Goal: Task Accomplishment & Management: Use online tool/utility

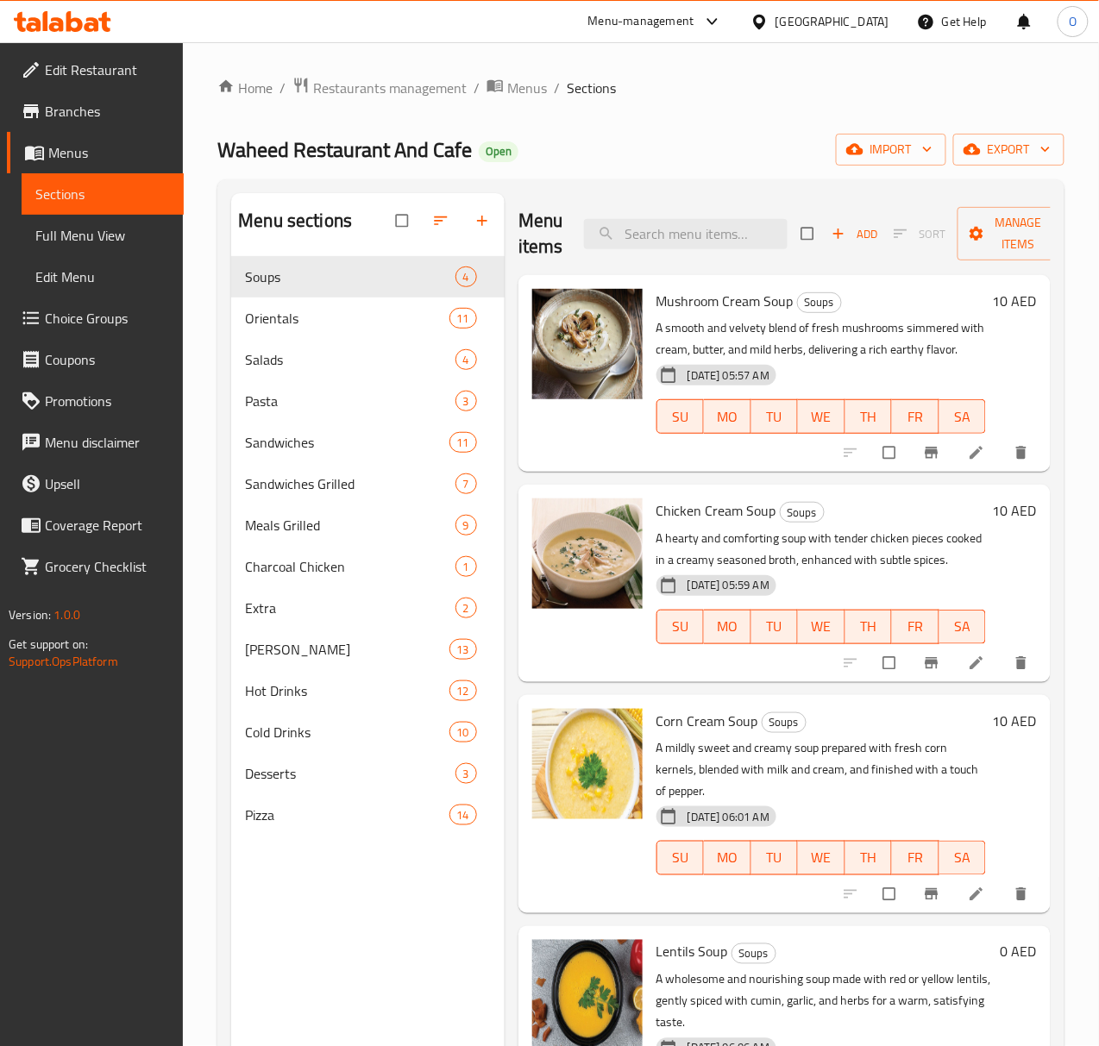
click at [57, 71] on span "Edit Restaurant" at bounding box center [107, 70] width 125 height 21
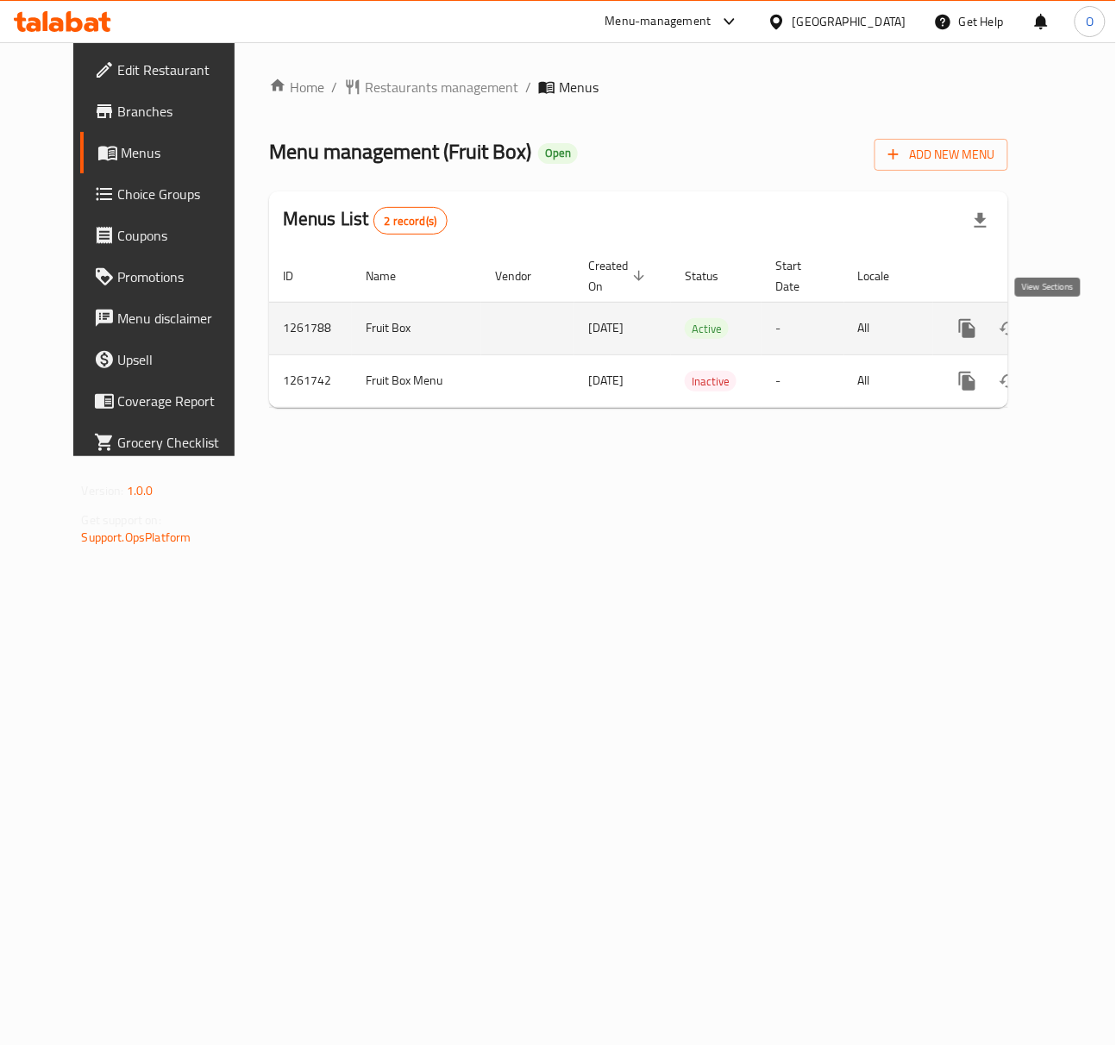
click at [1082, 328] on icon "enhanced table" at bounding box center [1092, 328] width 21 height 21
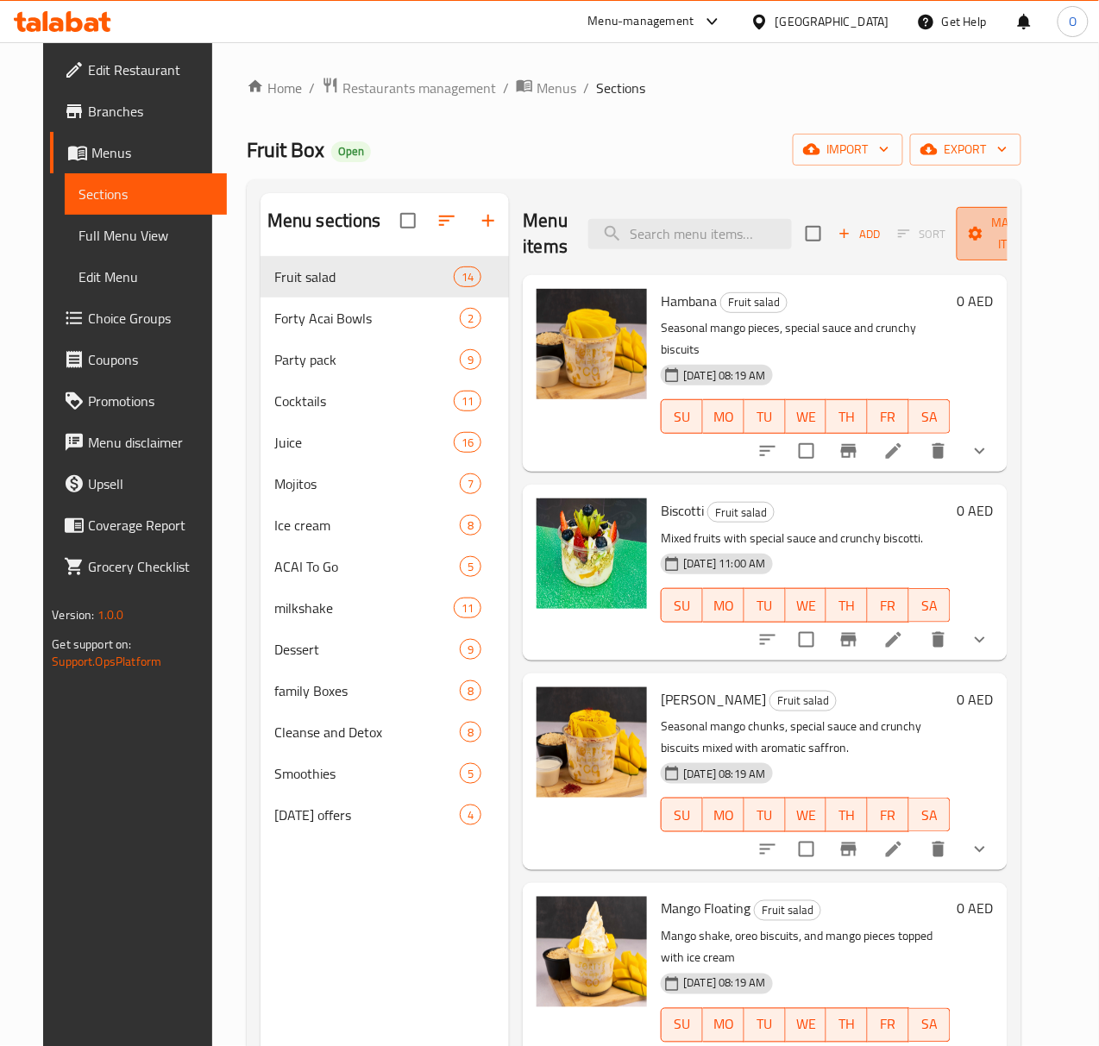
click at [971, 246] on span "Manage items" at bounding box center [1015, 233] width 88 height 43
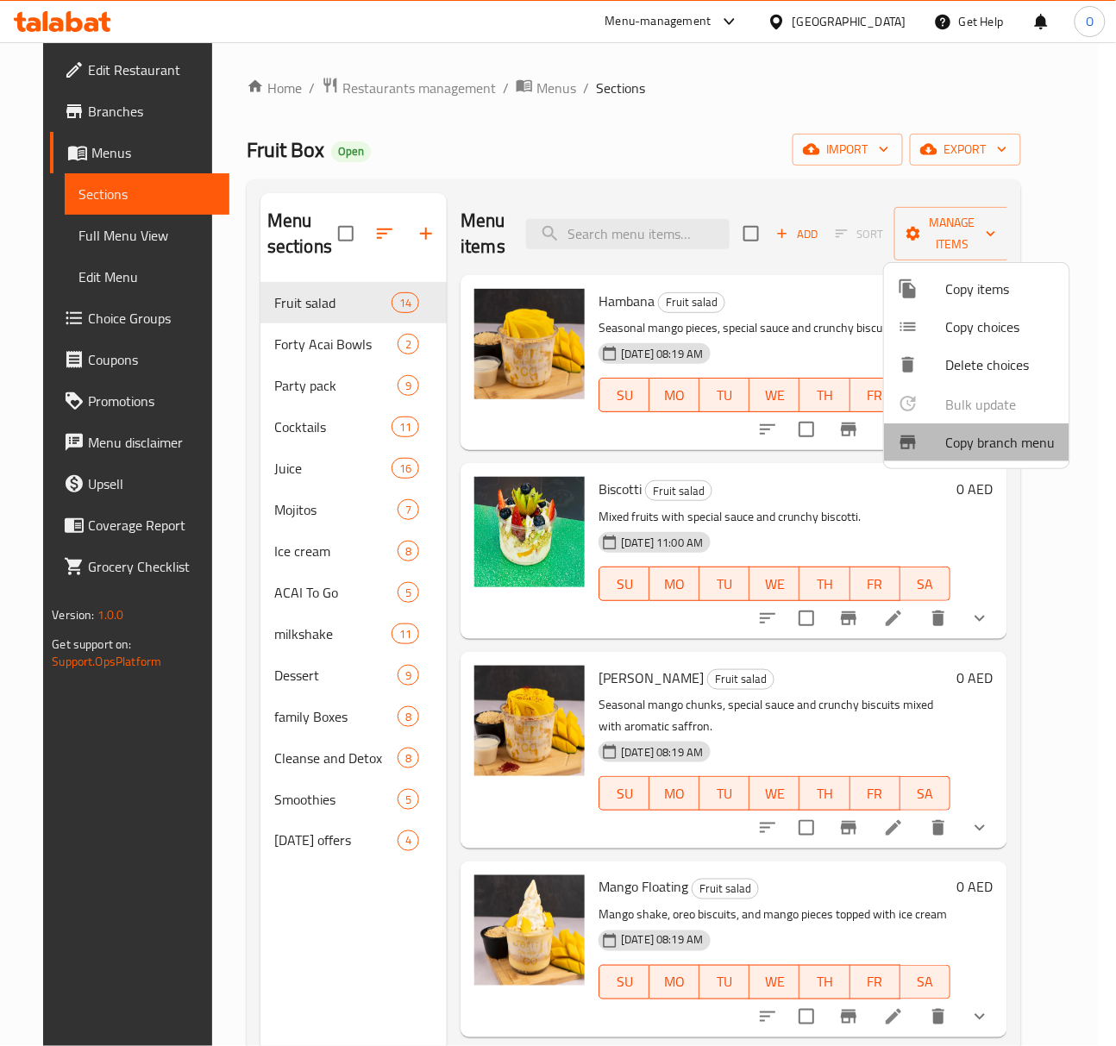
click at [982, 453] on span "Copy branch menu" at bounding box center [1001, 442] width 110 height 21
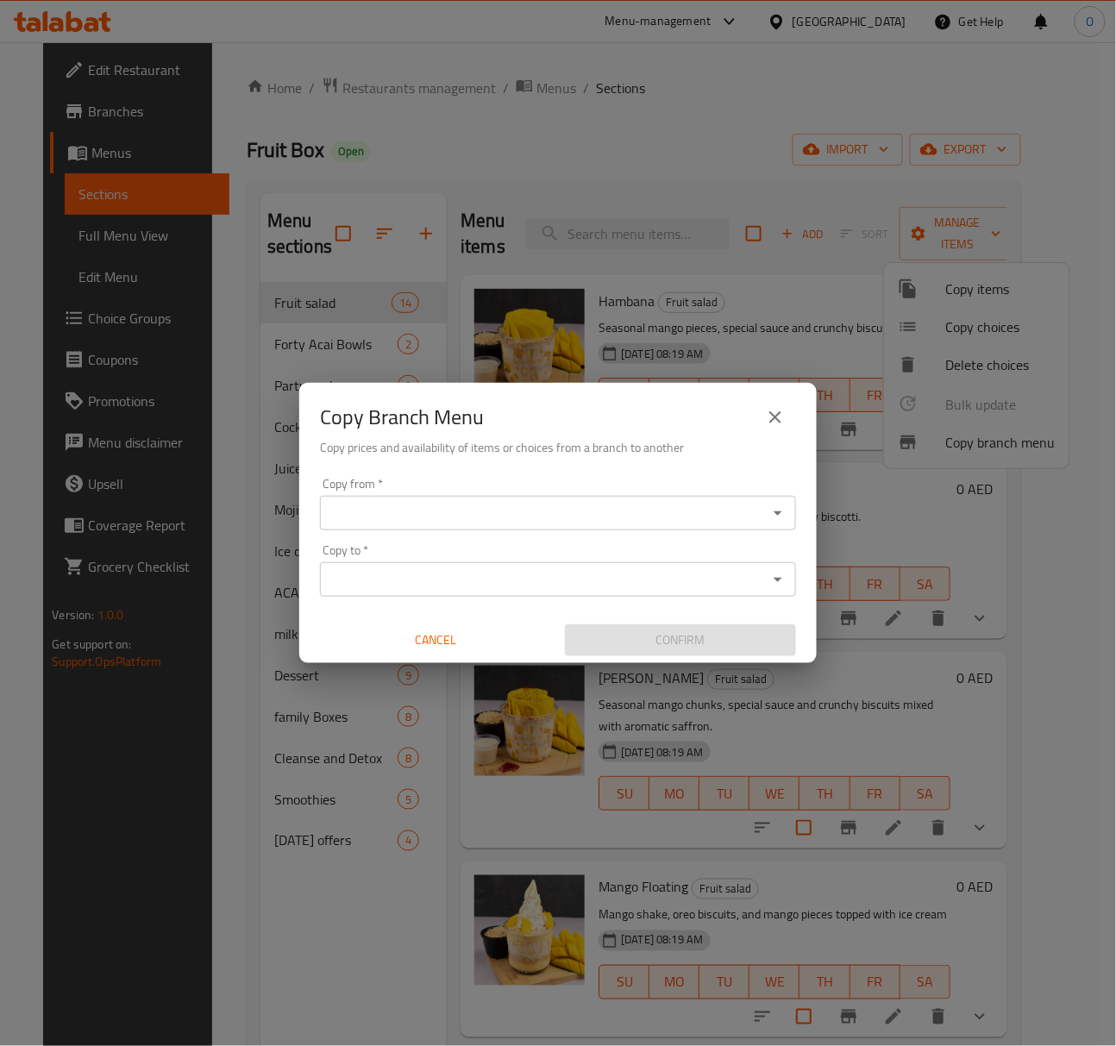
click at [339, 505] on input "Copy from   *" at bounding box center [543, 513] width 437 height 24
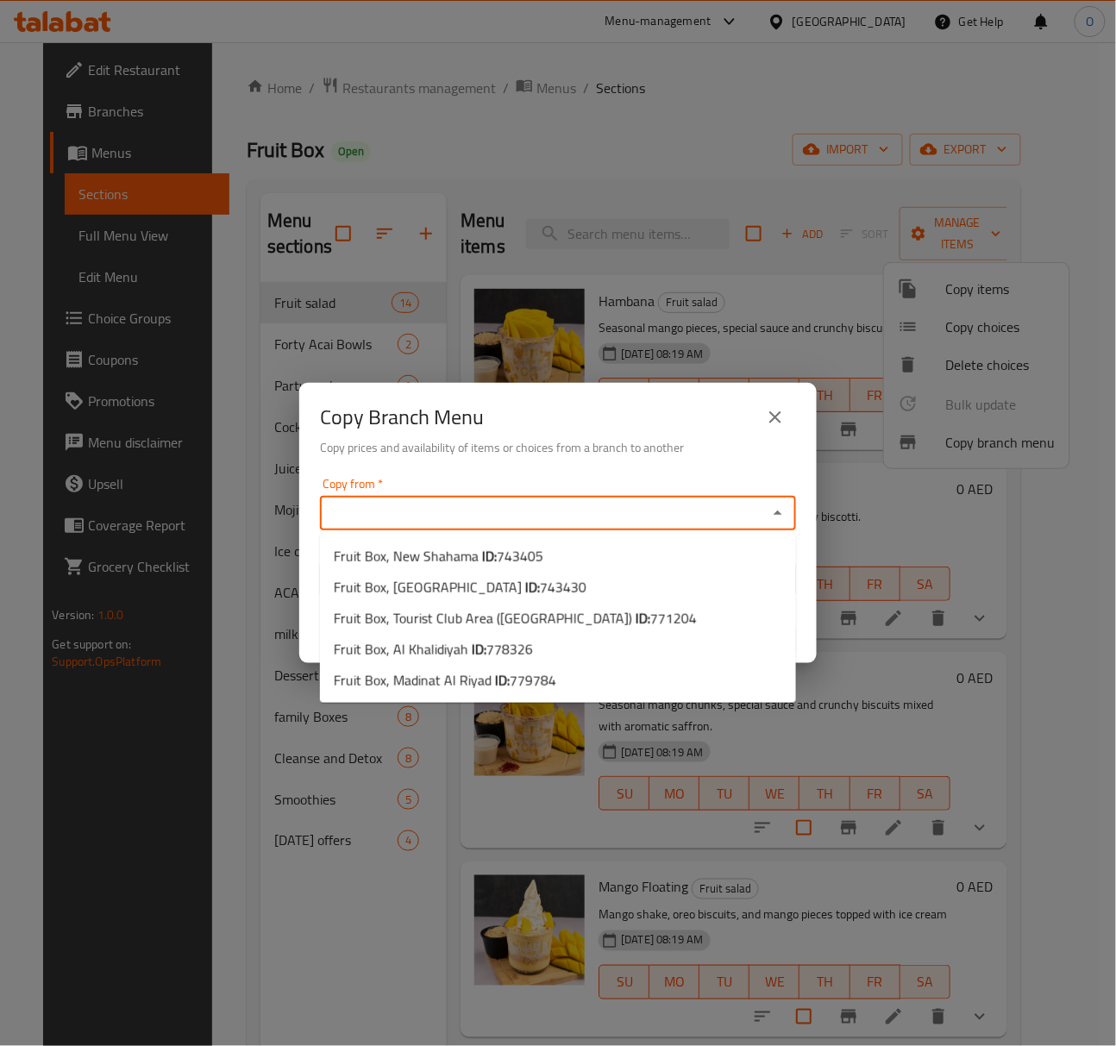
click at [339, 507] on input "Copy from   *" at bounding box center [543, 513] width 437 height 24
click at [456, 550] on span "Fruit Box, [GEOGRAPHIC_DATA] ID: 743405" at bounding box center [439, 556] width 210 height 21
type input "Fruit Box, New Shahama"
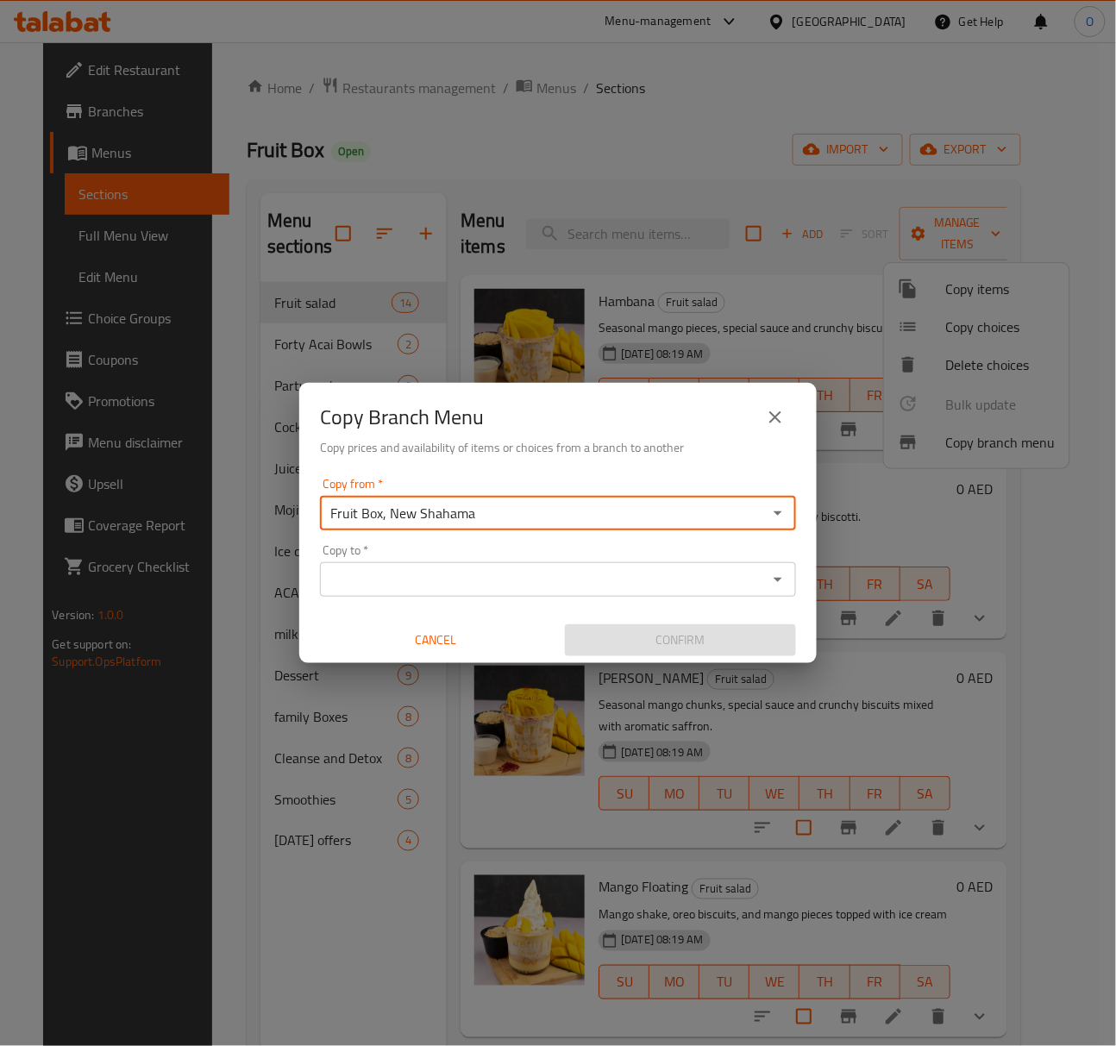
click at [179, 184] on div "Copy Branch Menu Copy prices and availability of items or choices from a branch…" at bounding box center [558, 523] width 1116 height 1046
click at [789, 418] on button "close" at bounding box center [775, 417] width 41 height 41
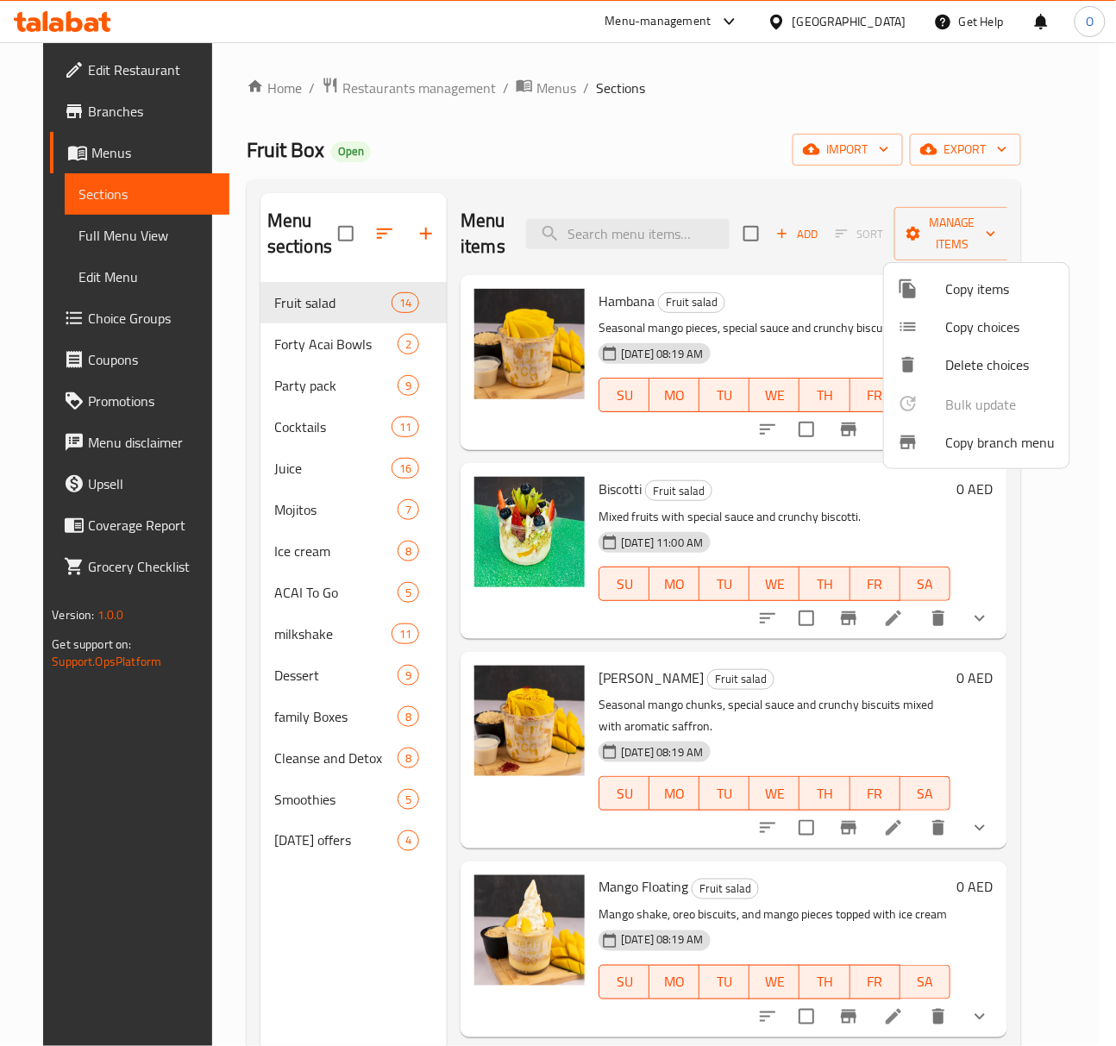
click at [85, 123] on div at bounding box center [558, 523] width 1116 height 1046
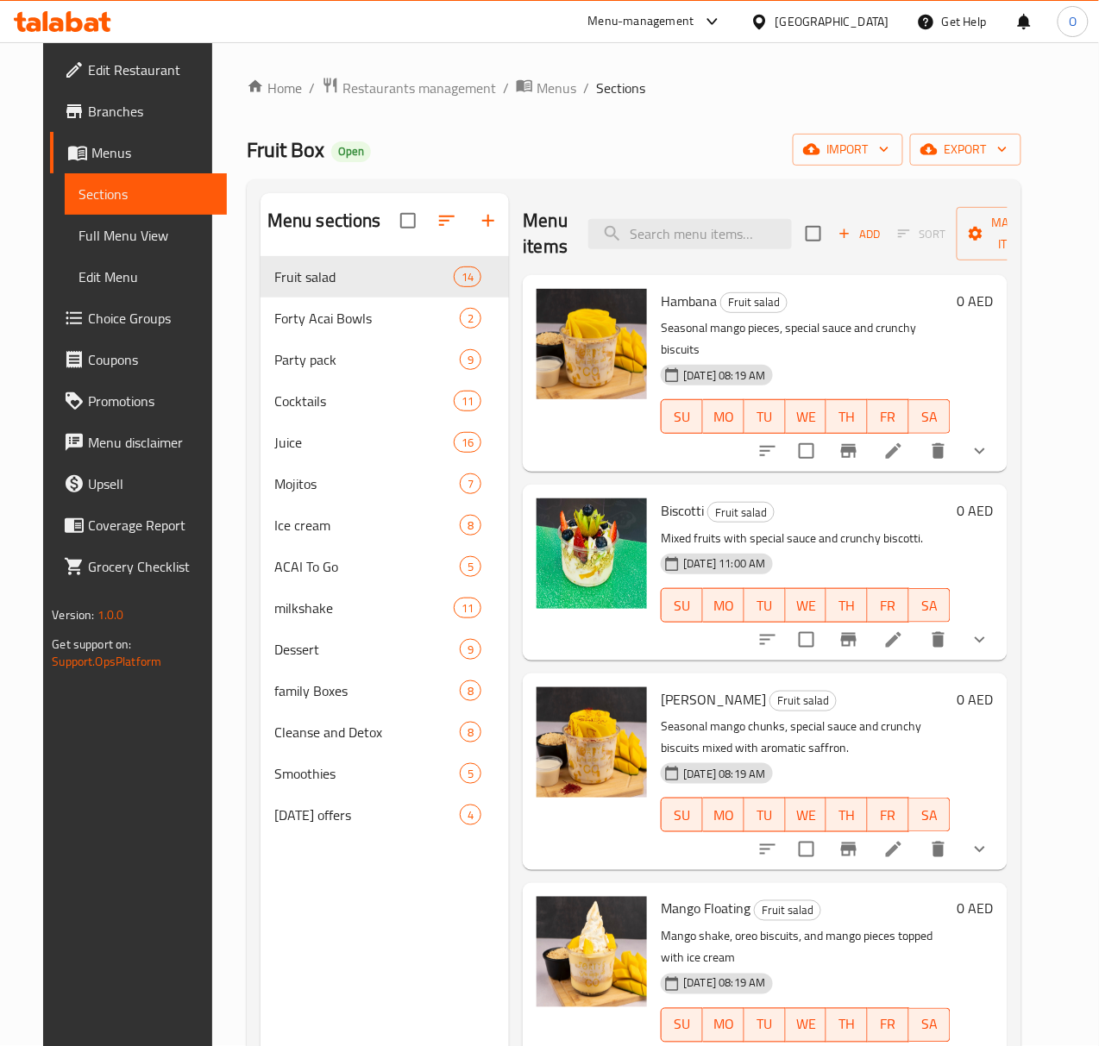
click at [88, 122] on span "Branches" at bounding box center [150, 111] width 125 height 21
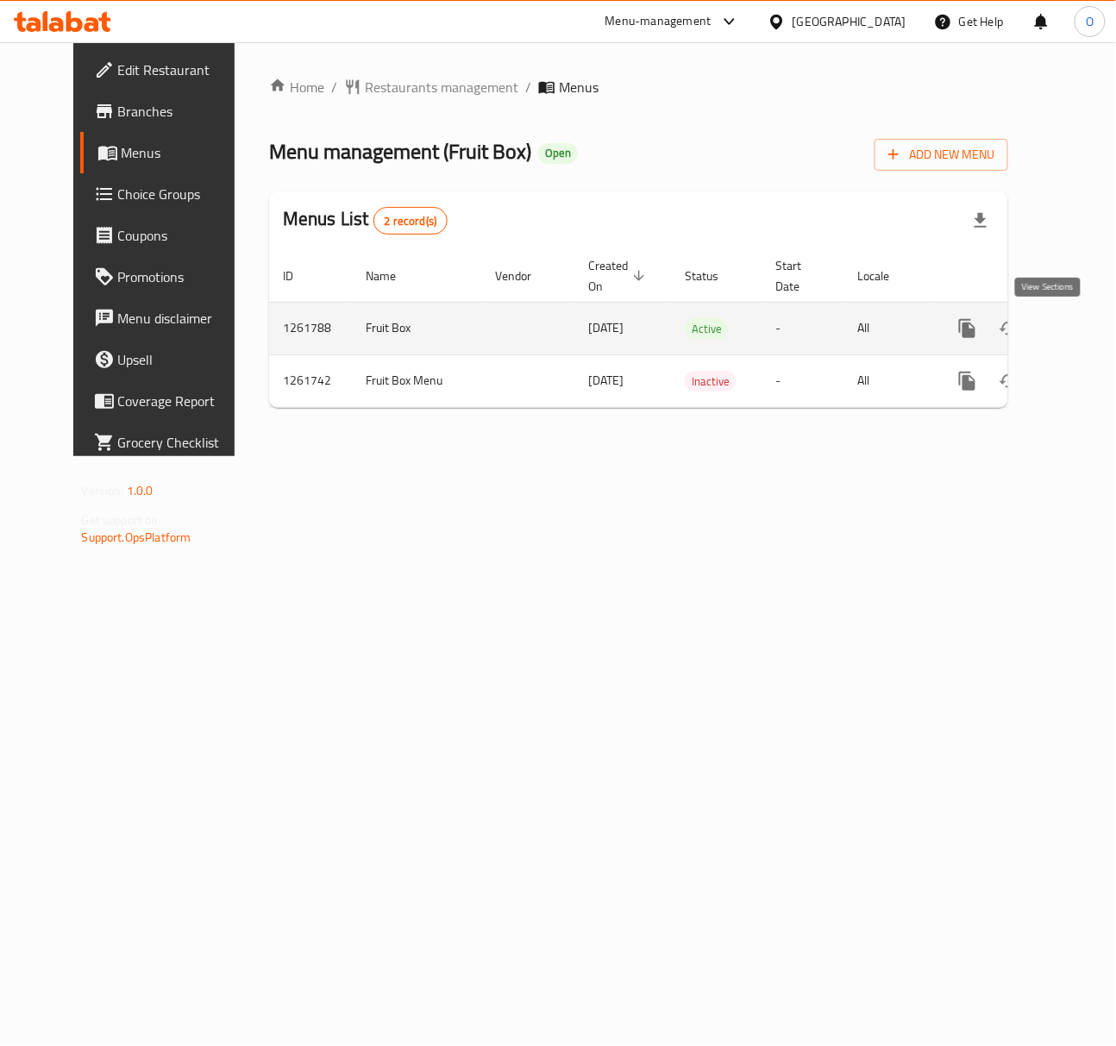
click at [1082, 336] on icon "enhanced table" at bounding box center [1092, 328] width 21 height 21
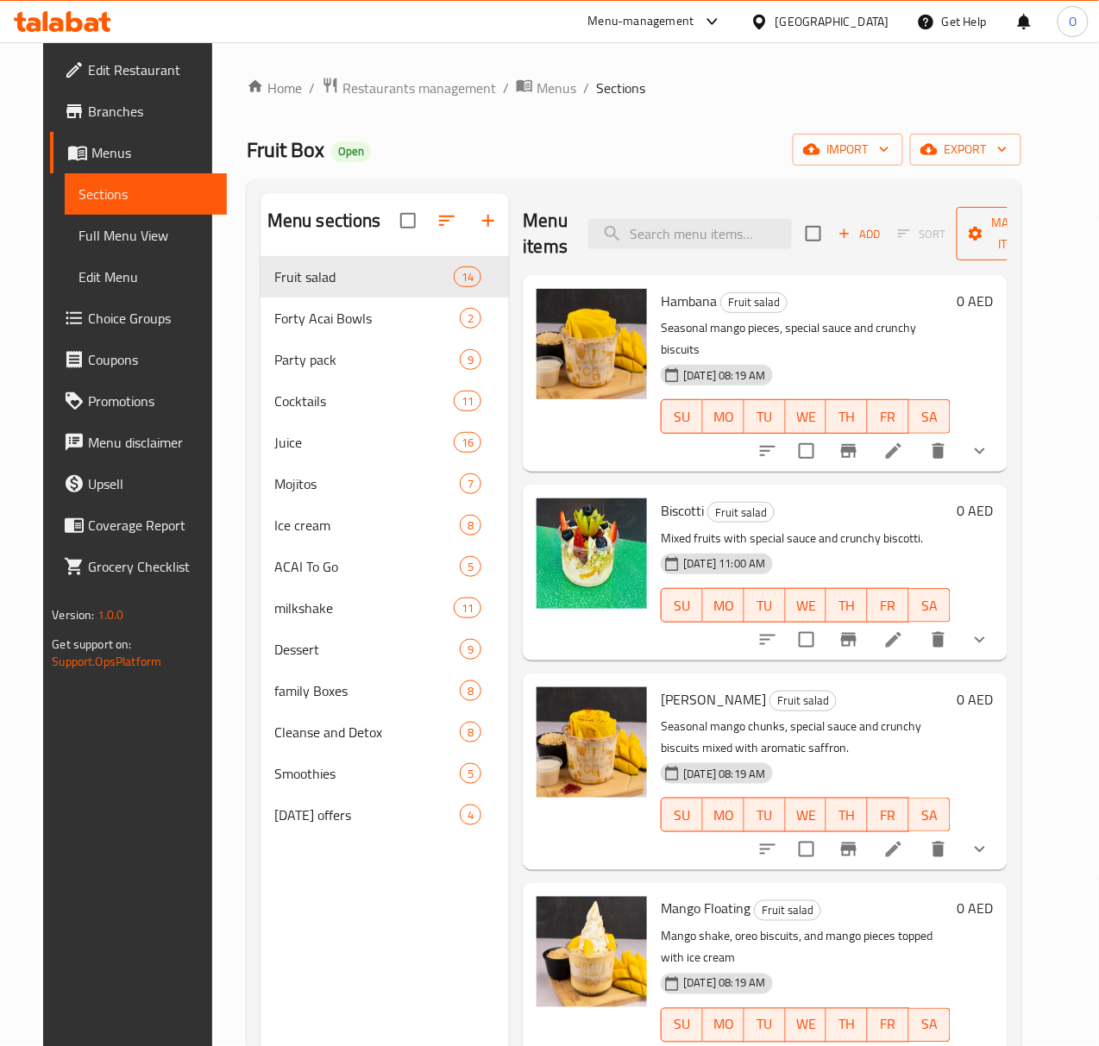
click at [998, 246] on span "Manage items" at bounding box center [1015, 233] width 88 height 43
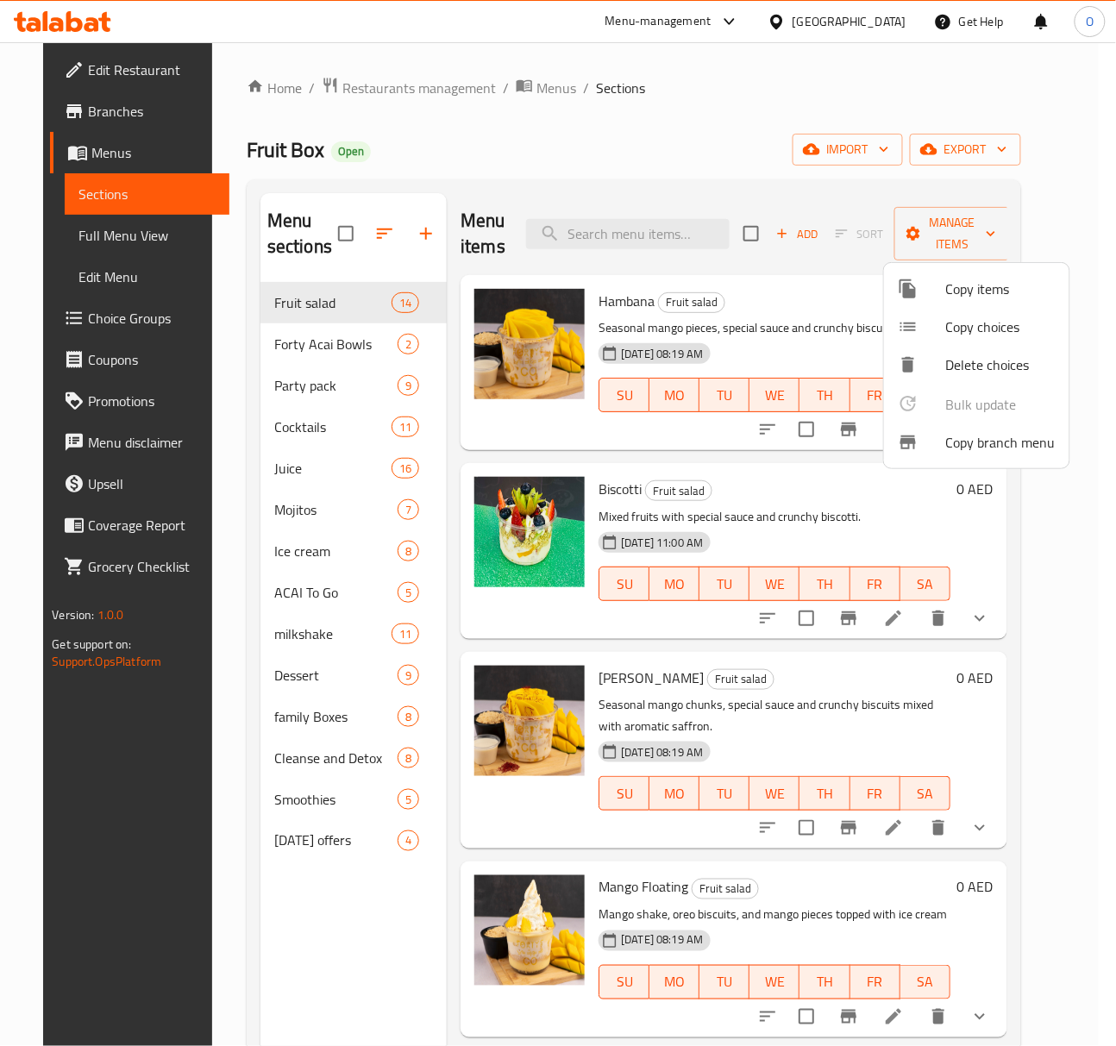
click at [952, 438] on span "Copy branch menu" at bounding box center [1001, 442] width 110 height 21
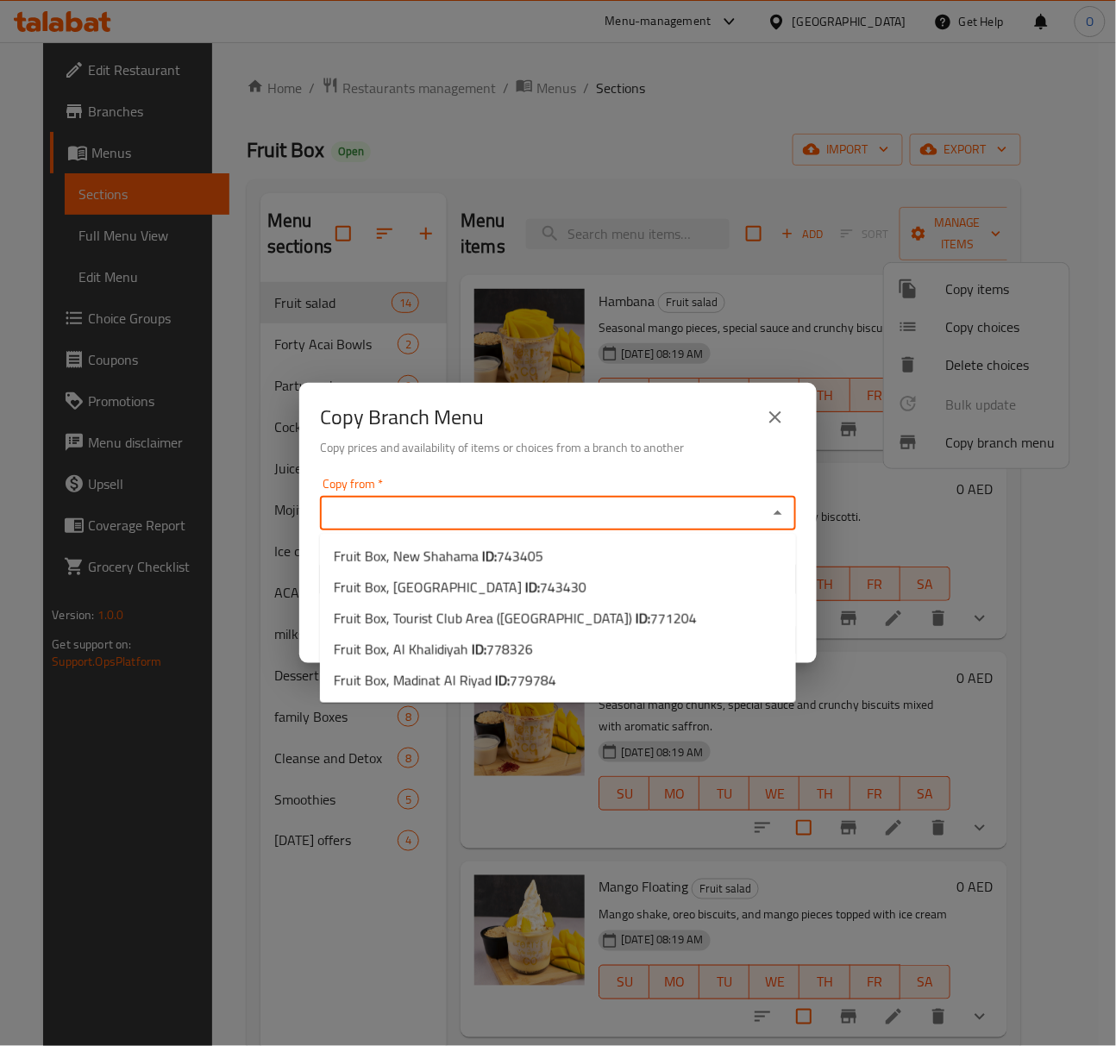
click at [367, 501] on input "Copy from   *" at bounding box center [543, 513] width 437 height 24
click at [414, 559] on span "Fruit Box, [GEOGRAPHIC_DATA] ID: 743405" at bounding box center [439, 556] width 210 height 21
type input "Fruit Box, New Shahama"
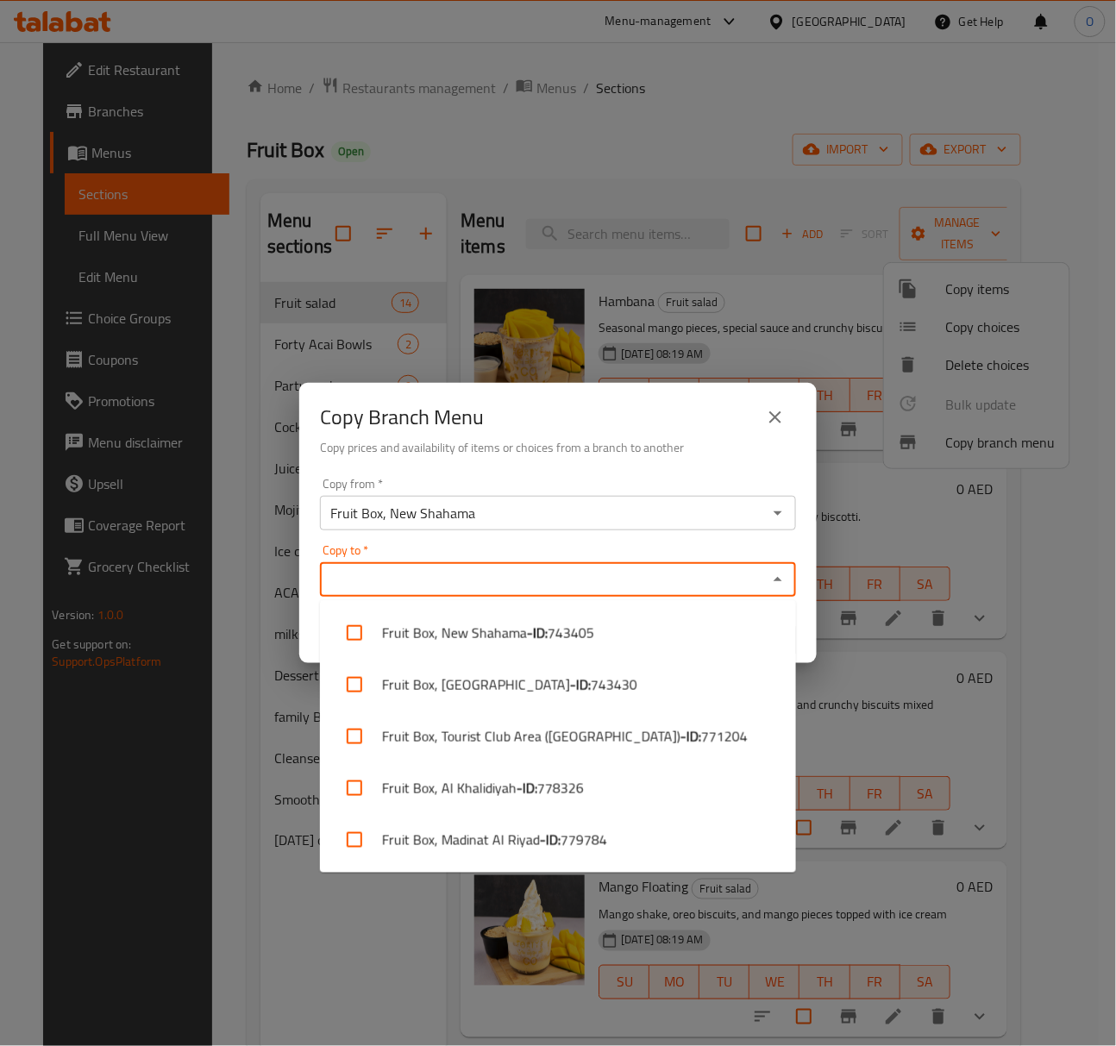
click at [419, 584] on input "Copy to   *" at bounding box center [543, 580] width 437 height 24
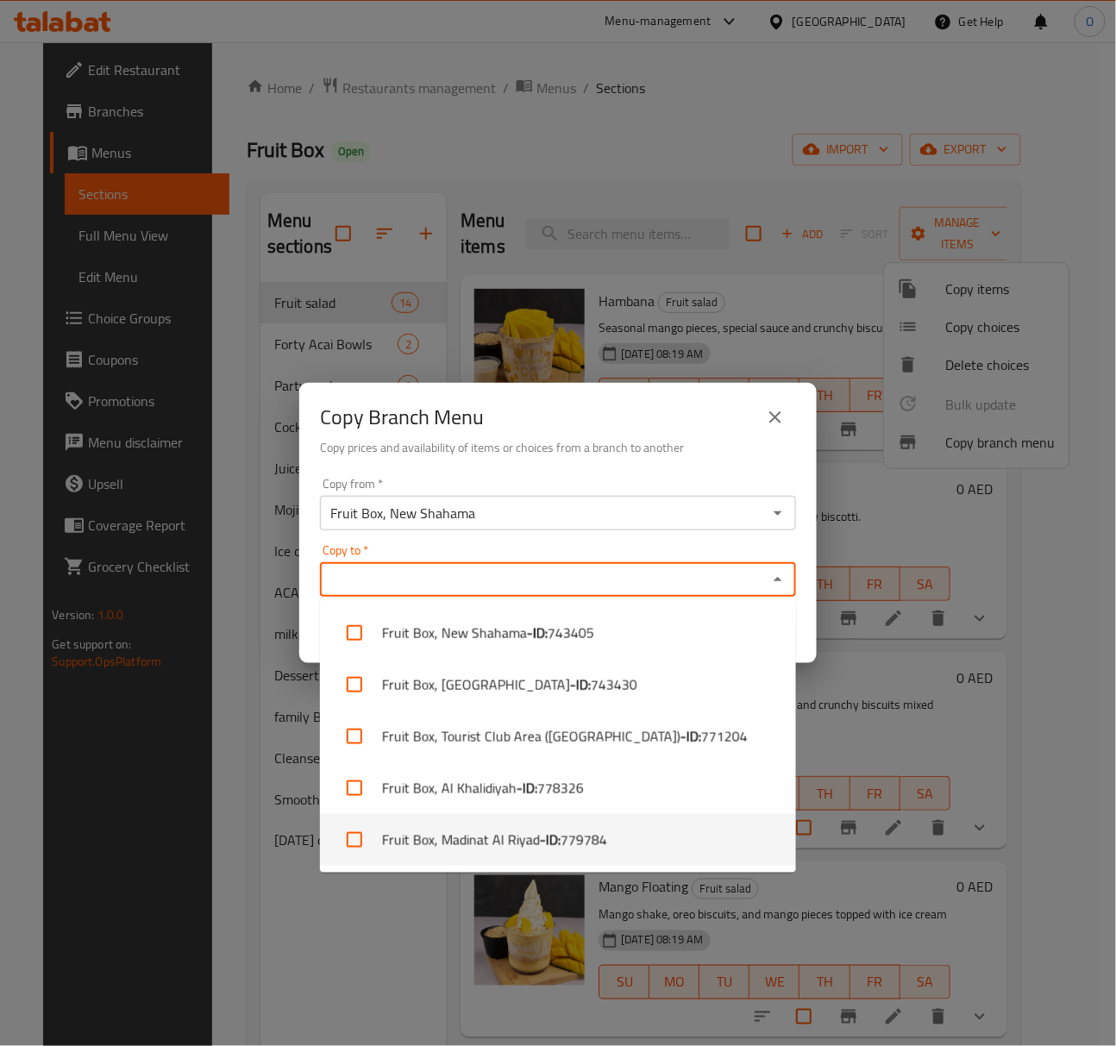
click at [468, 854] on li "Fruit Box, Madinat Al Riyad - ID: 779784" at bounding box center [558, 840] width 476 height 52
checkbox input "true"
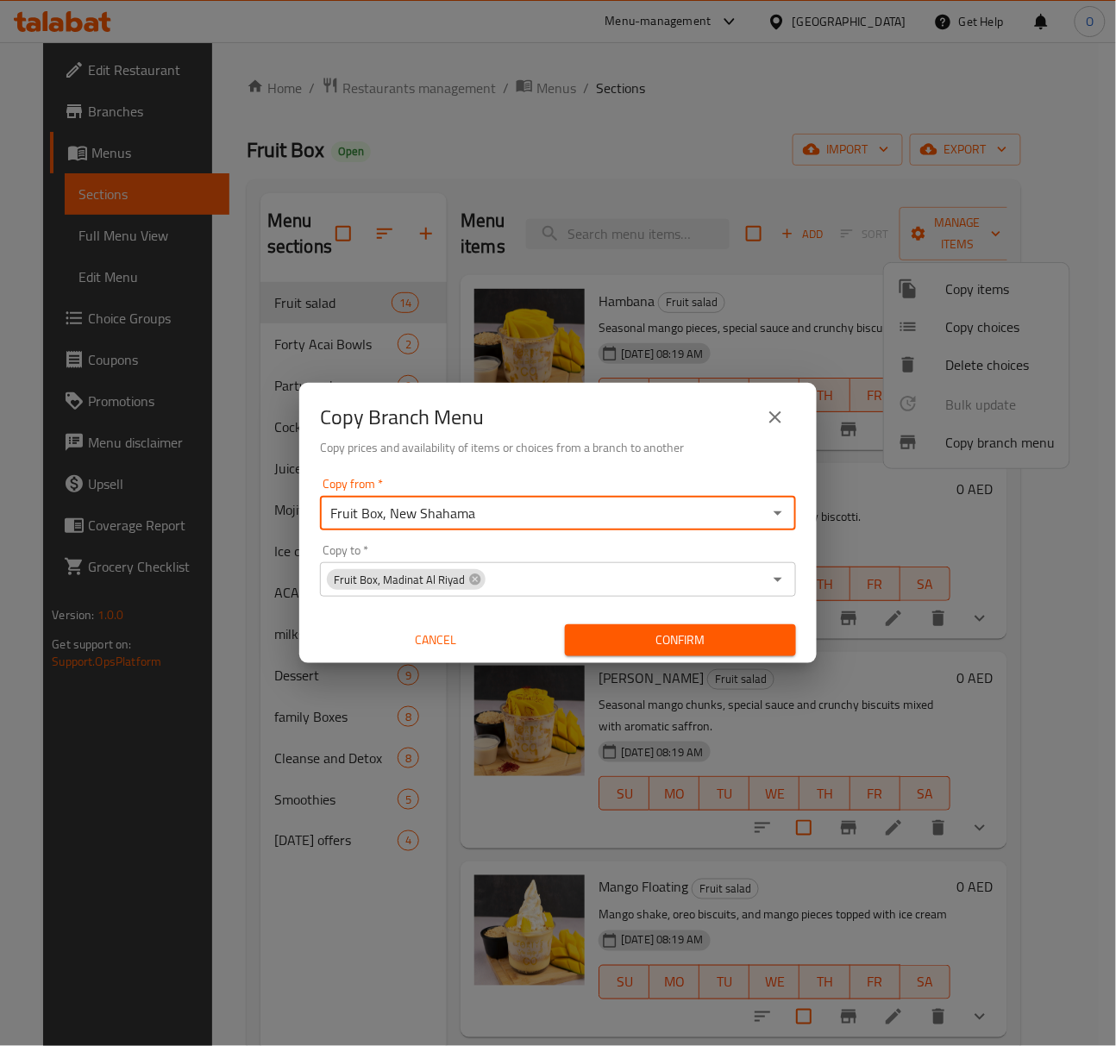
click at [346, 512] on input "Fruit Box, New Shahama" at bounding box center [543, 513] width 437 height 24
click at [519, 514] on input "Fruit Box, New Shahama" at bounding box center [543, 513] width 437 height 24
click at [776, 521] on icon "Open" at bounding box center [778, 513] width 21 height 21
type input "74"
click at [776, 521] on icon "Close" at bounding box center [778, 513] width 21 height 21
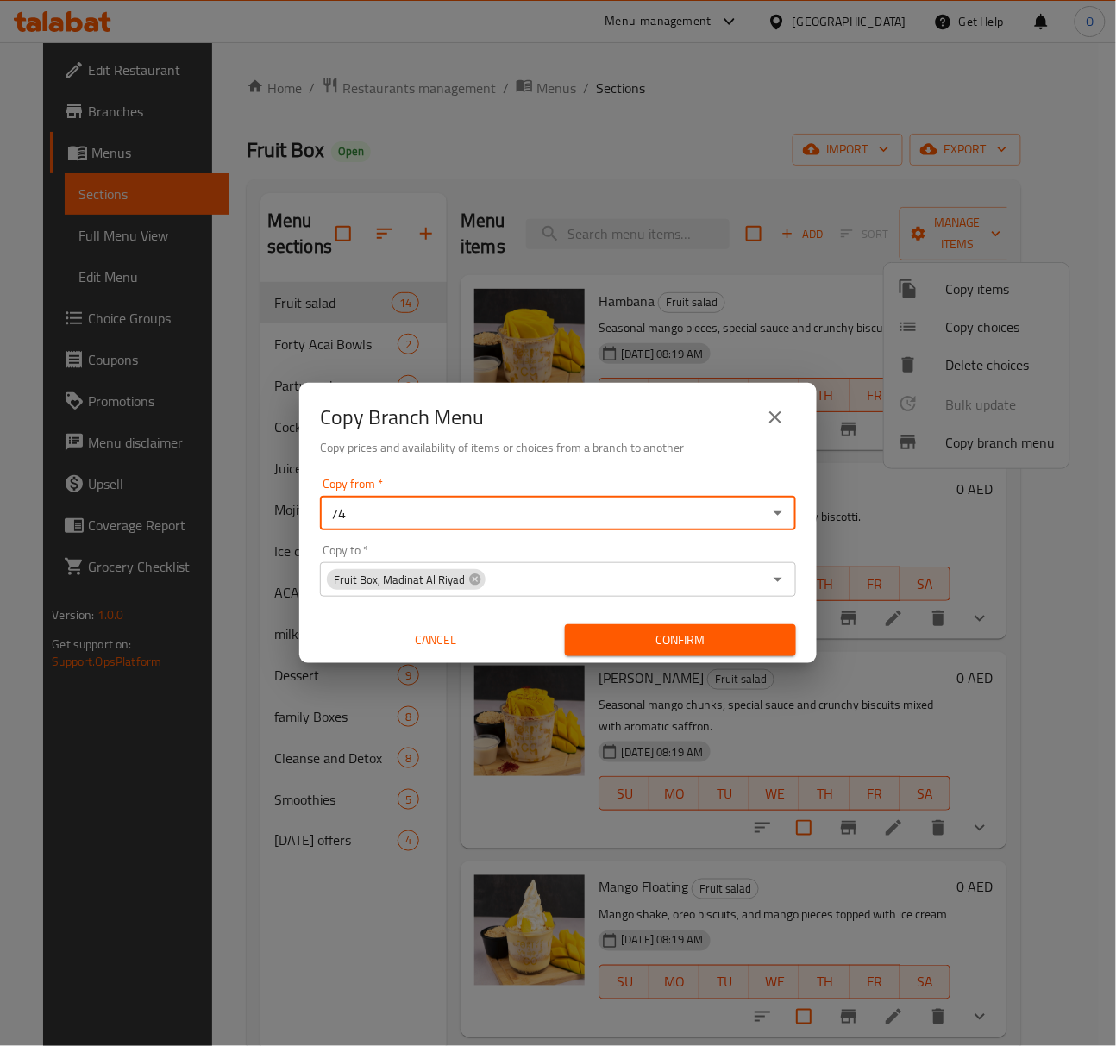
click at [609, 519] on input "74" at bounding box center [543, 513] width 437 height 24
click at [780, 515] on icon "Open" at bounding box center [778, 513] width 21 height 21
click at [371, 528] on div "74 Copy from *" at bounding box center [558, 513] width 476 height 35
click at [371, 522] on input "74" at bounding box center [543, 513] width 437 height 24
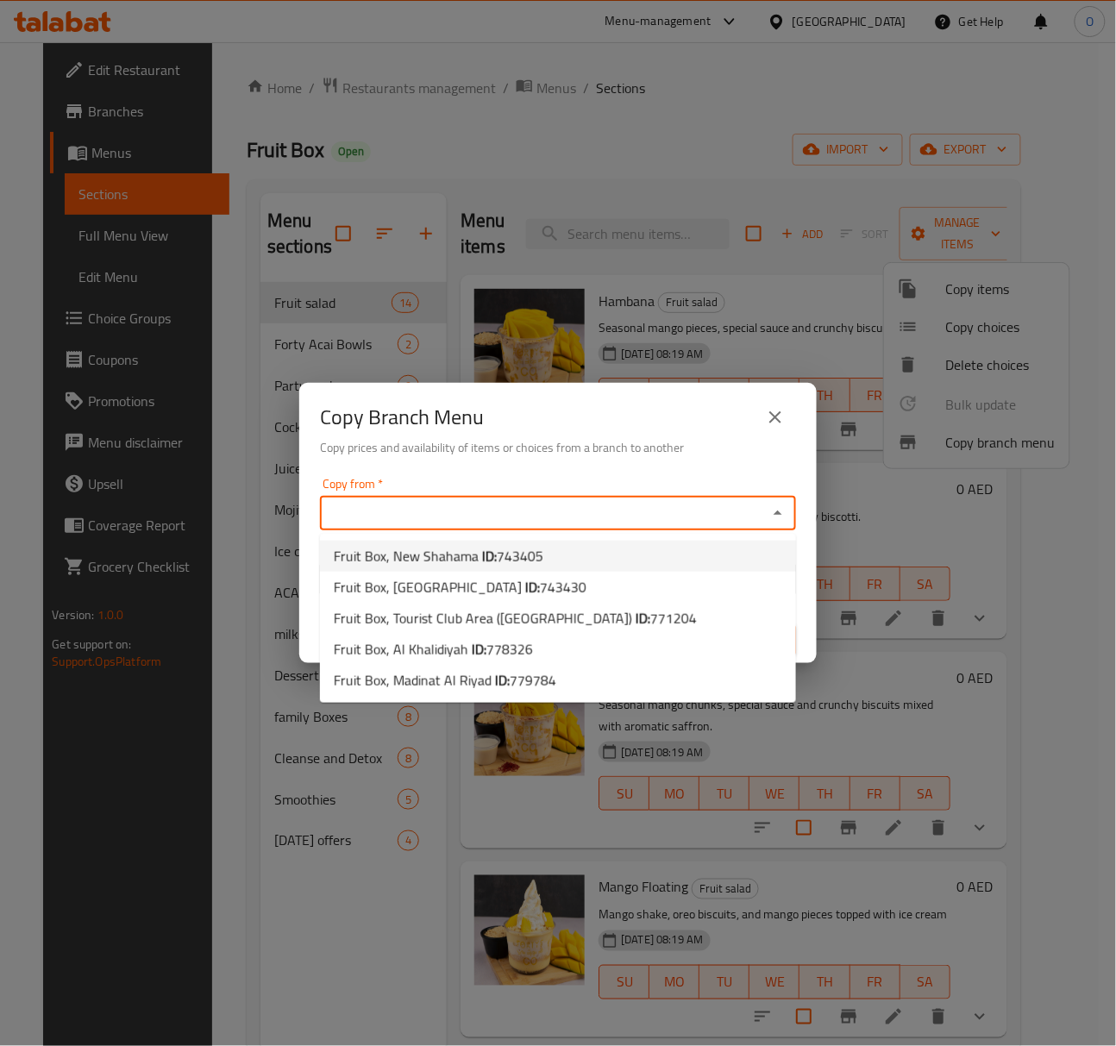
type input "Fruit Box, New Shahama"
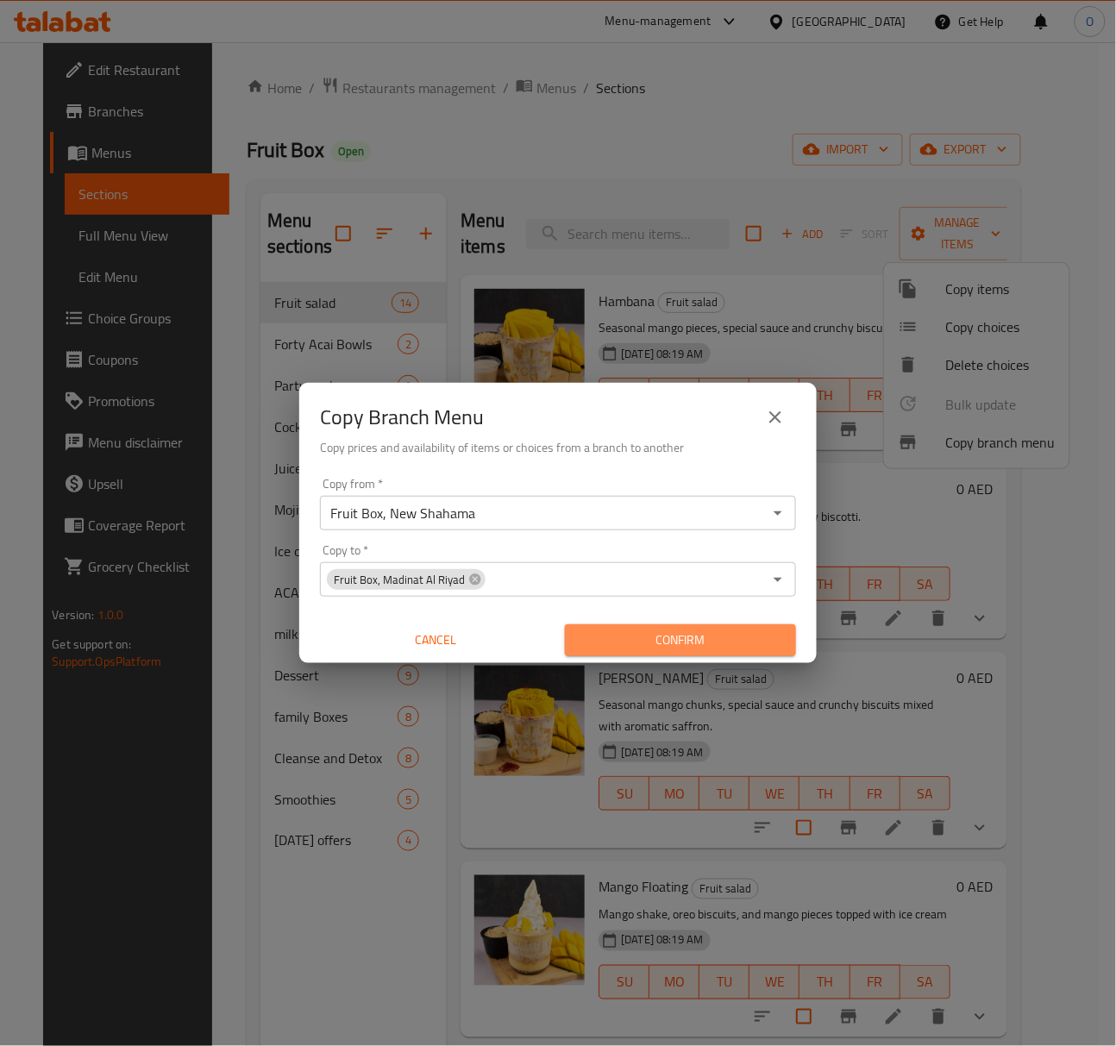
click at [614, 645] on span "Confirm" at bounding box center [681, 641] width 204 height 22
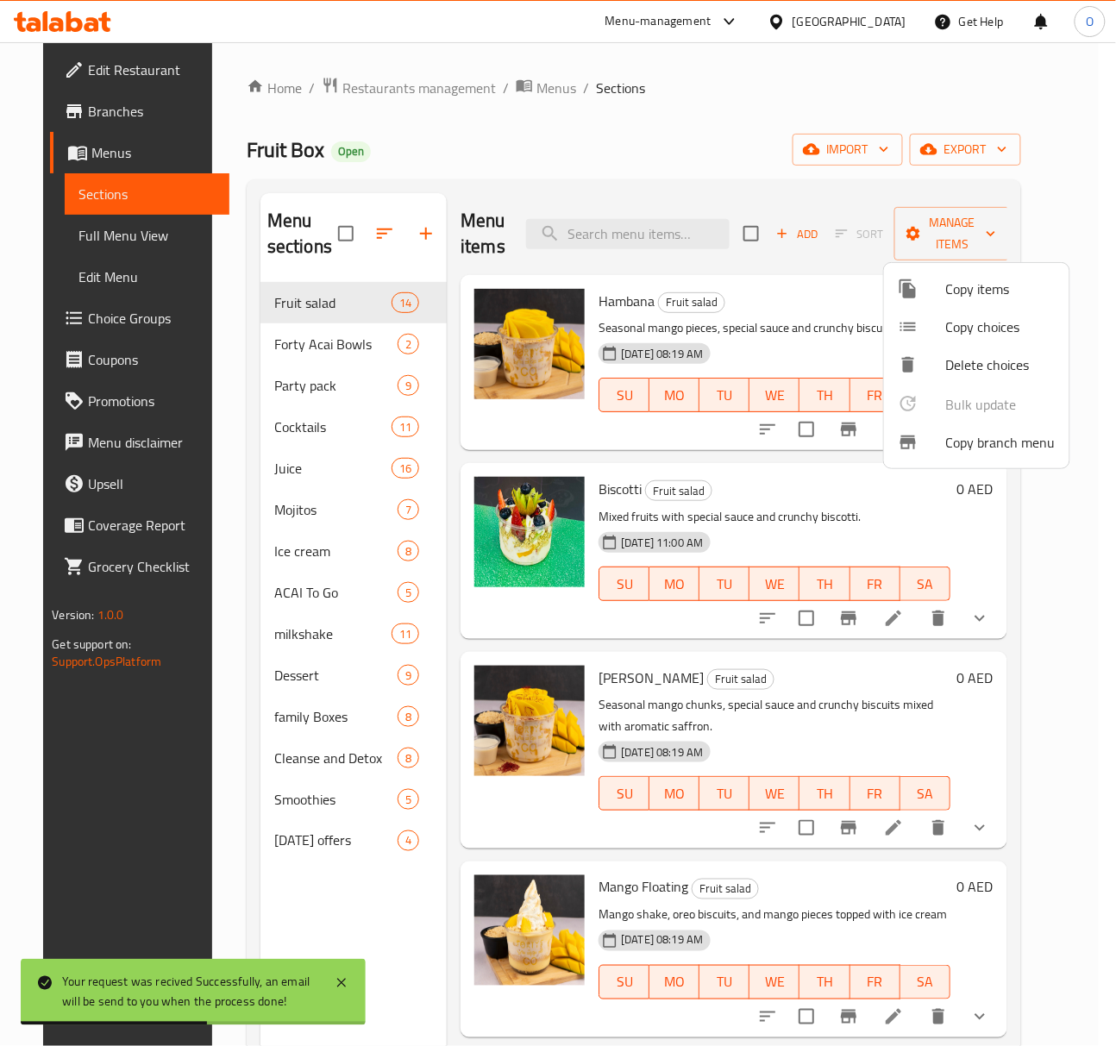
scroll to position [242, 0]
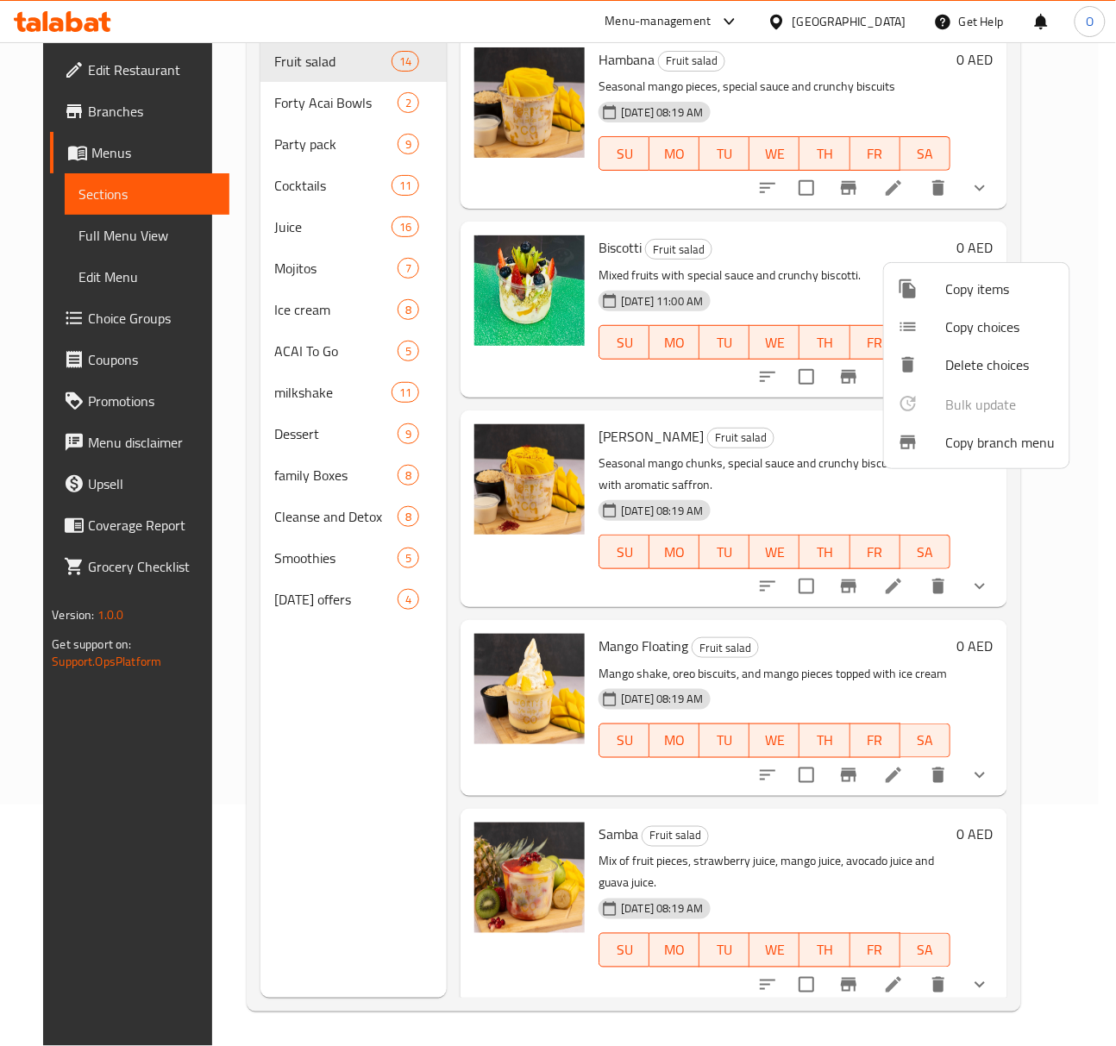
click at [69, 66] on div at bounding box center [558, 523] width 1116 height 1046
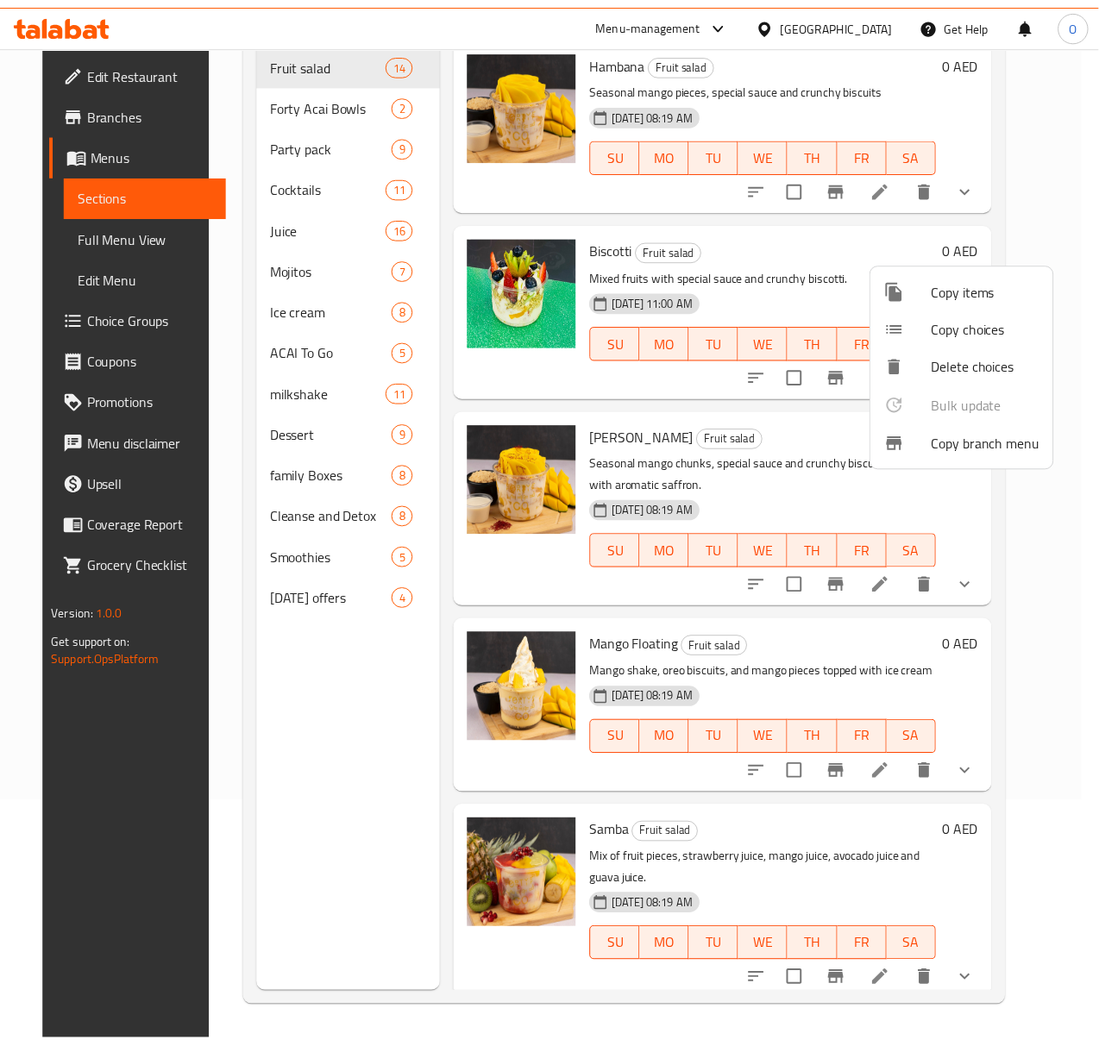
scroll to position [208, 0]
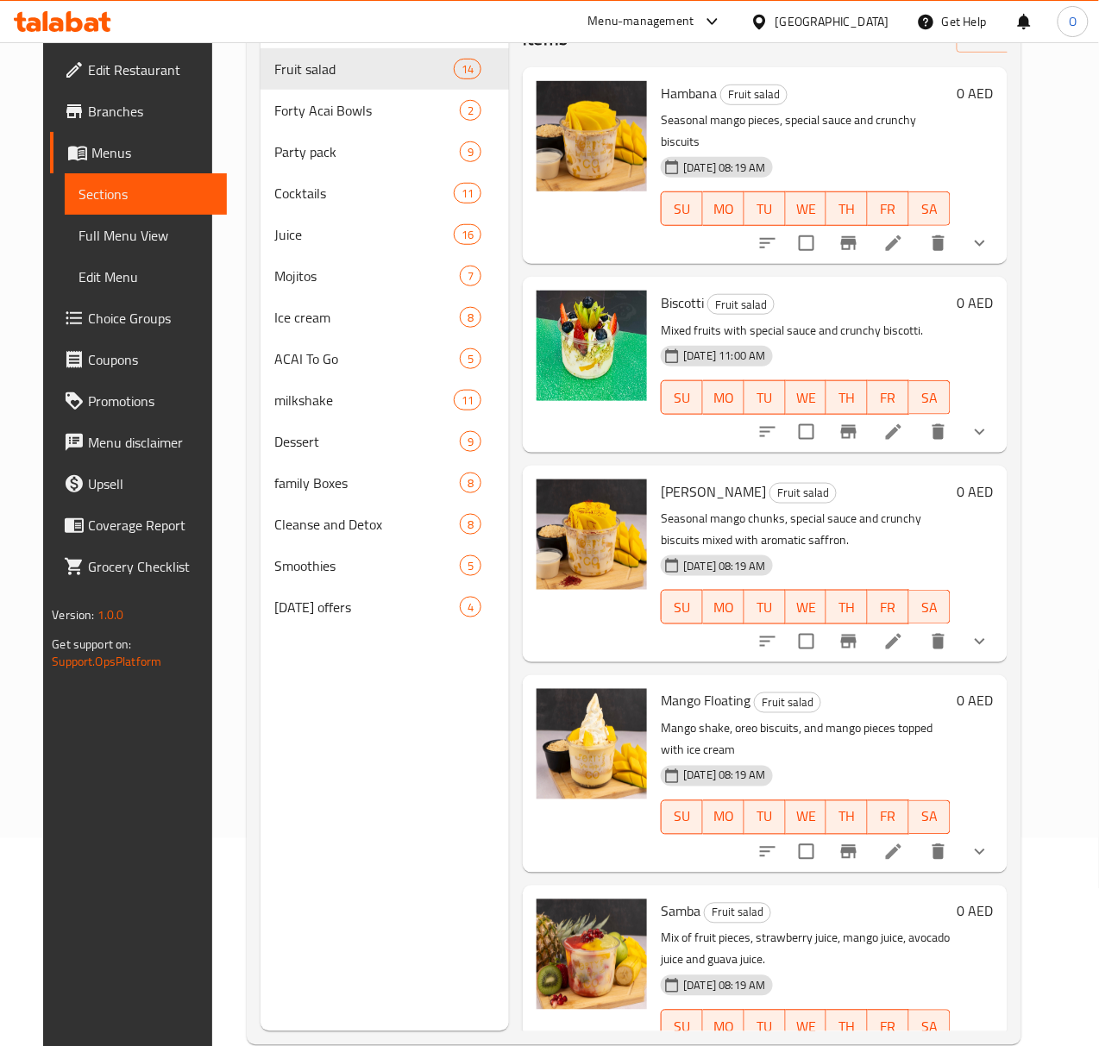
click at [88, 66] on span "Edit Restaurant" at bounding box center [150, 70] width 125 height 21
